Goal: Use online tool/utility: Use online tool/utility

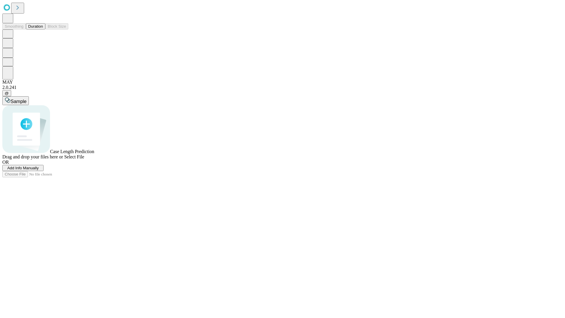
click at [43, 29] on button "Duration" at bounding box center [35, 26] width 19 height 6
click at [39, 170] on span "Add Info Manually" at bounding box center [23, 168] width 32 height 4
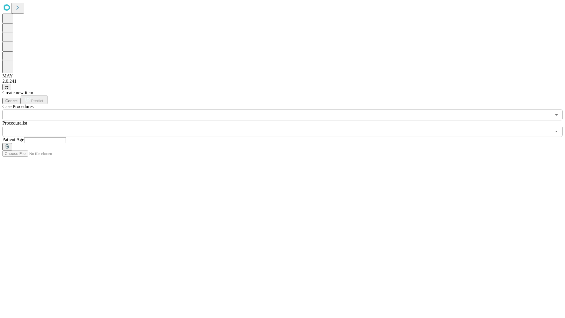
click at [66, 137] on input "text" at bounding box center [45, 140] width 42 height 6
type input "**"
click at [287, 126] on input "text" at bounding box center [276, 131] width 549 height 11
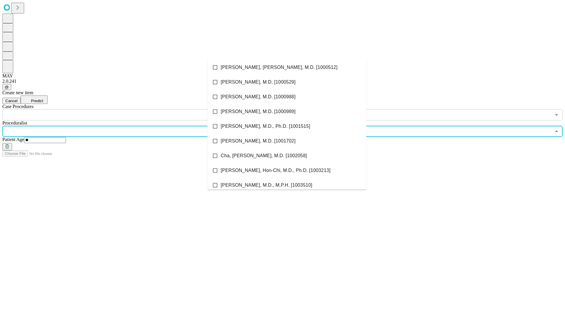
click at [287, 67] on li "[PERSON_NAME], [PERSON_NAME], M.D. [1000512]" at bounding box center [287, 67] width 159 height 15
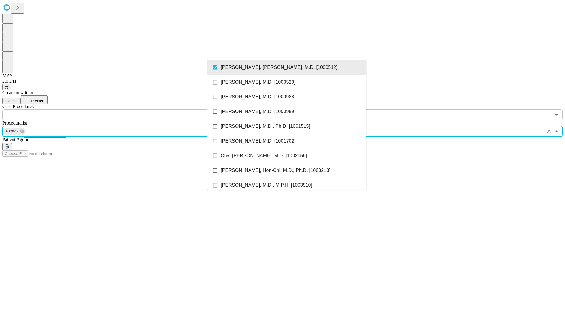
click at [124, 109] on input "text" at bounding box center [276, 114] width 549 height 11
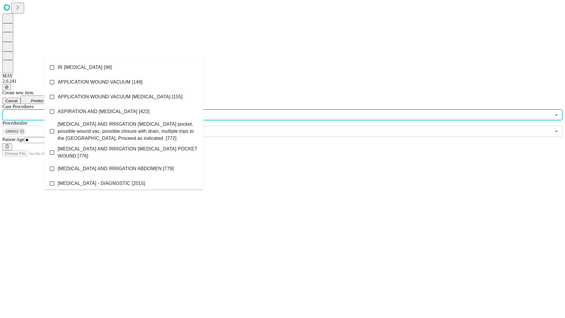
click at [124, 67] on li "IR [MEDICAL_DATA] [98]" at bounding box center [123, 67] width 159 height 15
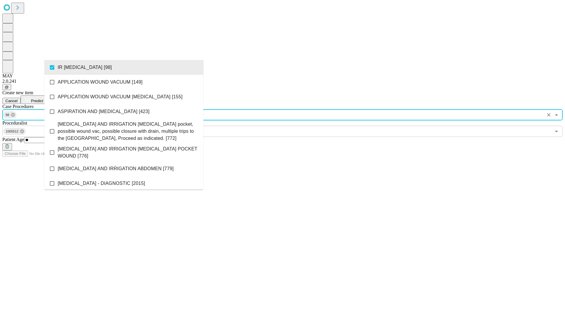
click at [43, 99] on span "Predict" at bounding box center [37, 101] width 12 height 4
